Goal: Find specific page/section: Find specific page/section

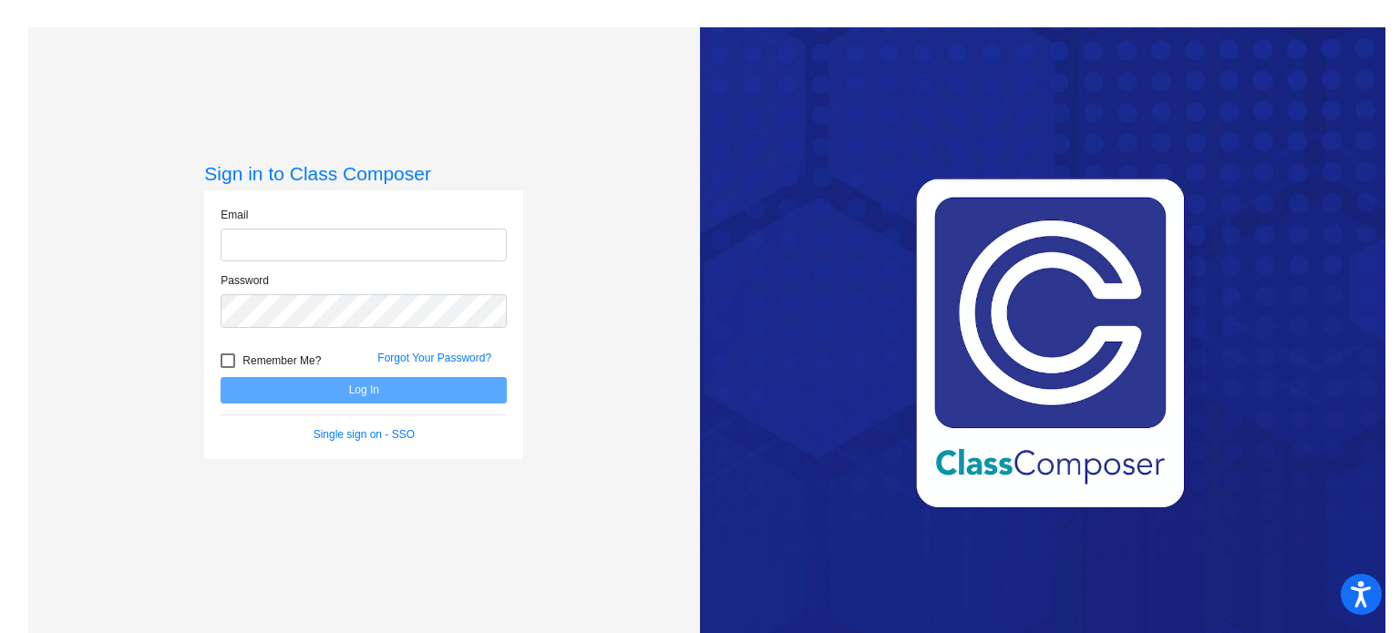
type input "[EMAIL_ADDRESS][DOMAIN_NAME]"
click at [361, 380] on button "Log In" at bounding box center [364, 390] width 286 height 26
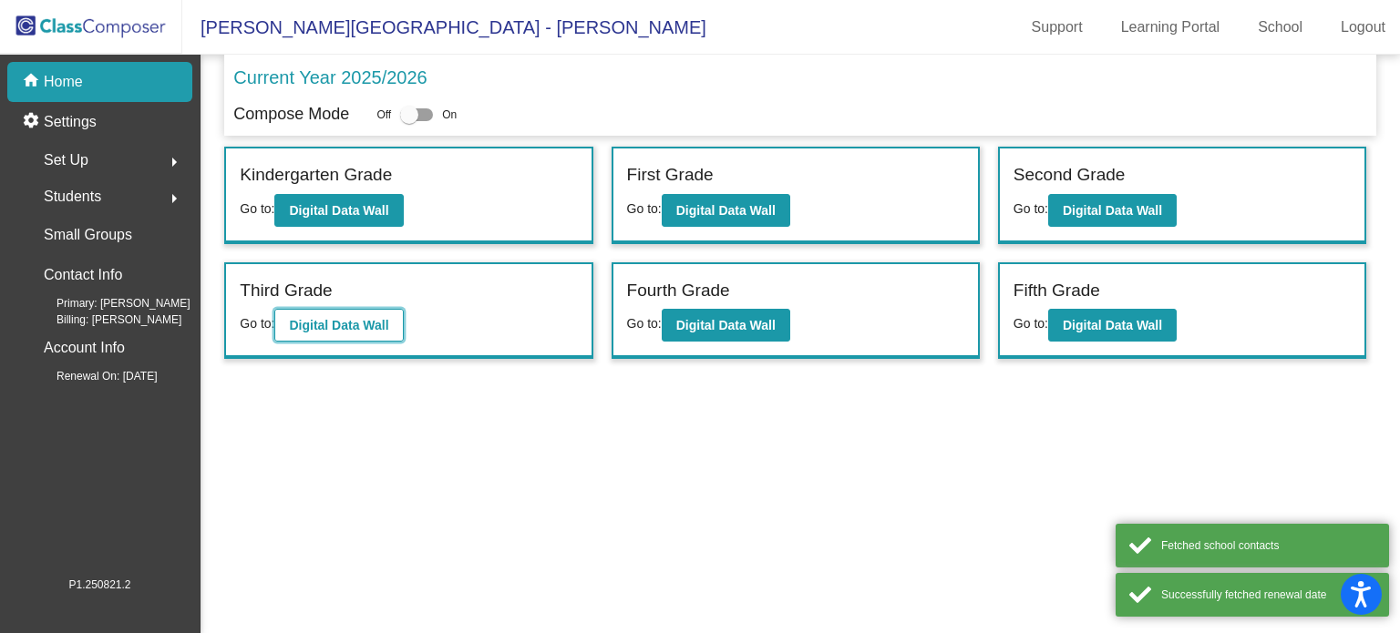
click at [357, 330] on b "Digital Data Wall" at bounding box center [338, 325] width 99 height 15
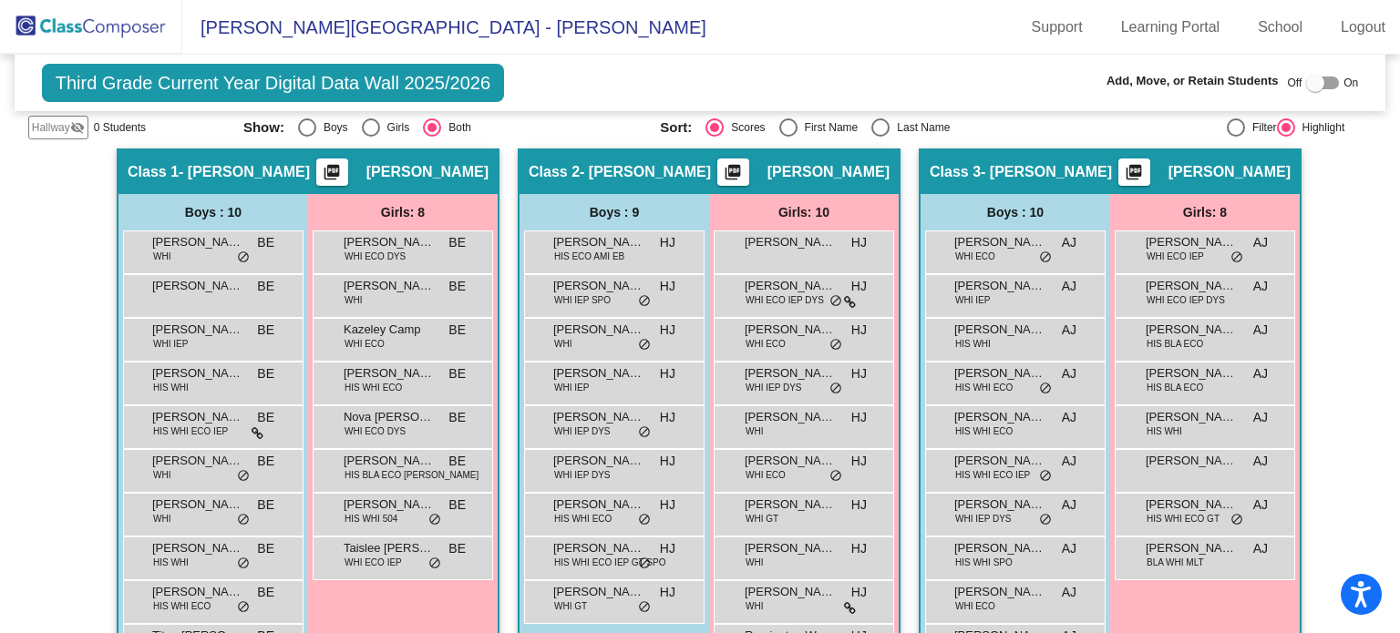
scroll to position [262, 0]
